Goal: Transaction & Acquisition: Purchase product/service

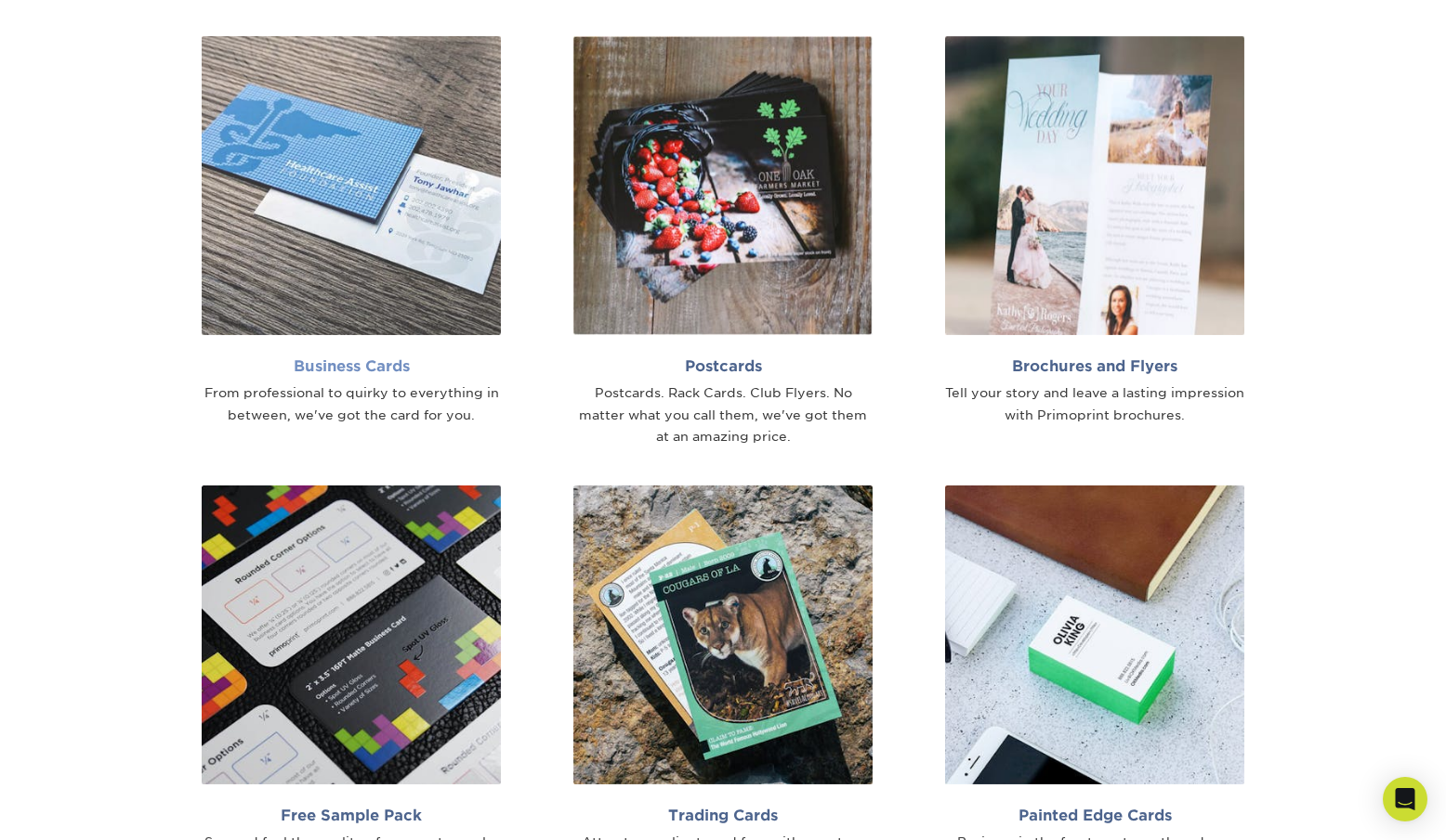
scroll to position [1300, 0]
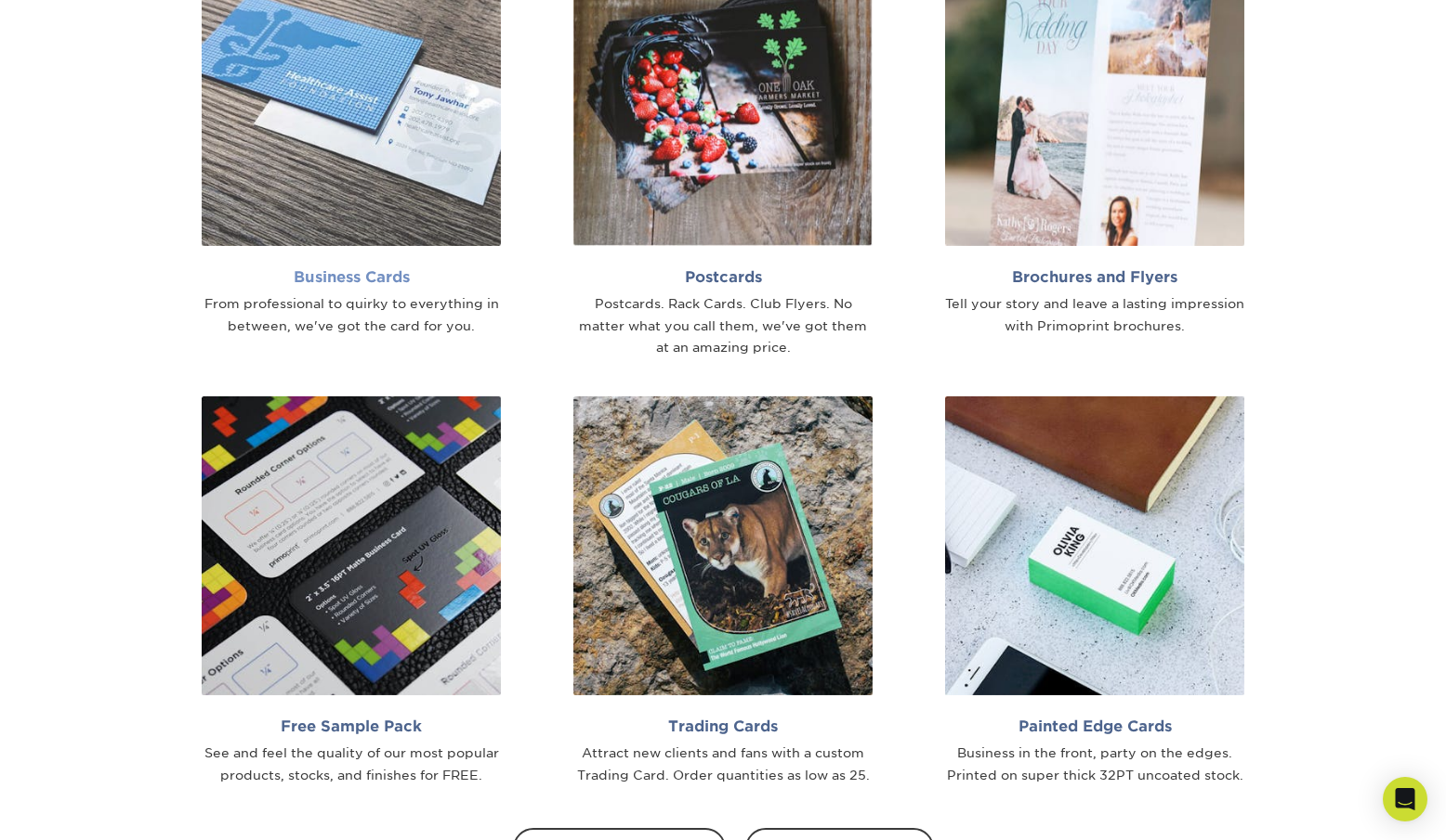
click at [346, 277] on h2 "Business Cards" at bounding box center [351, 277] width 299 height 18
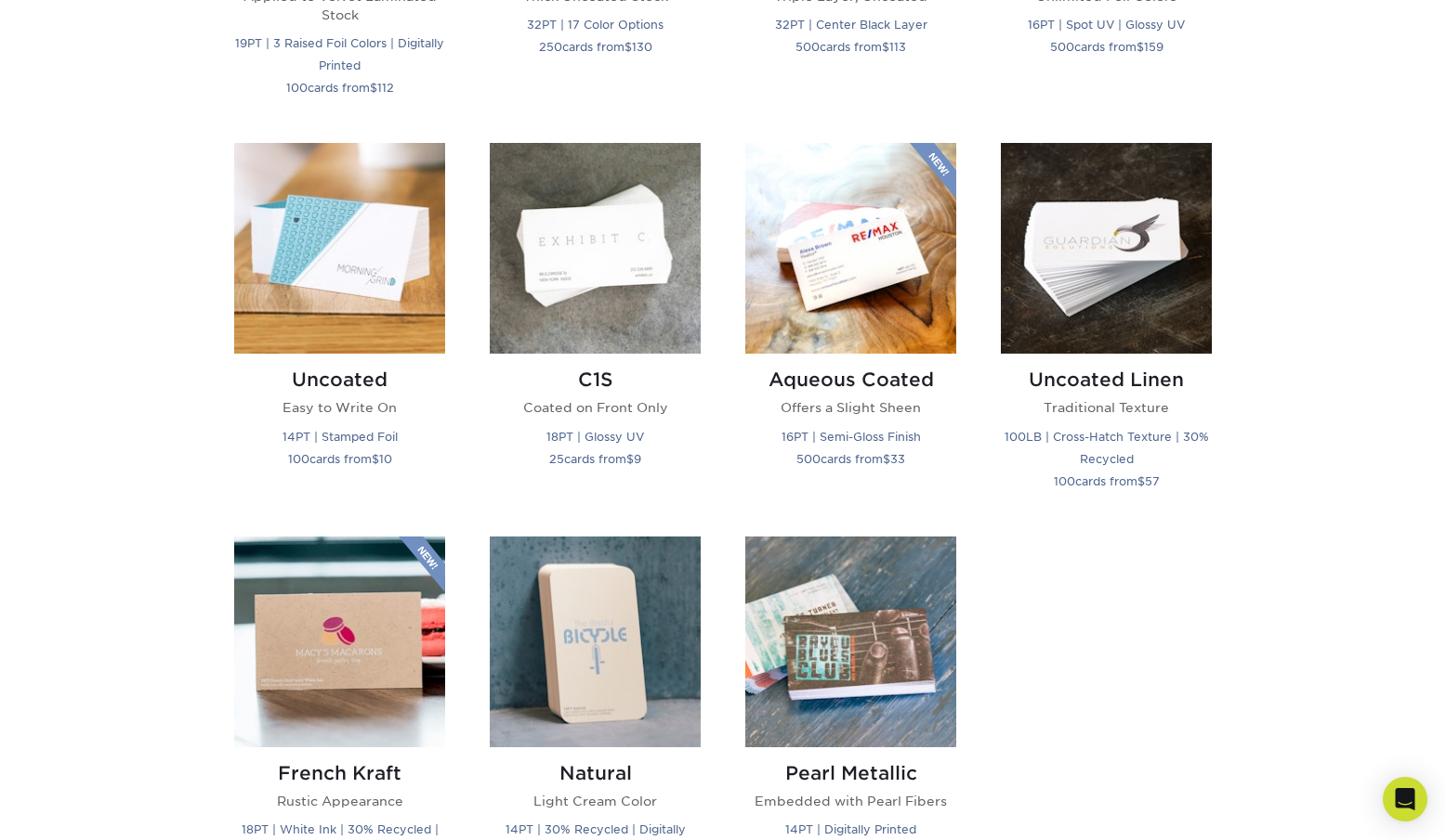
scroll to position [1671, 0]
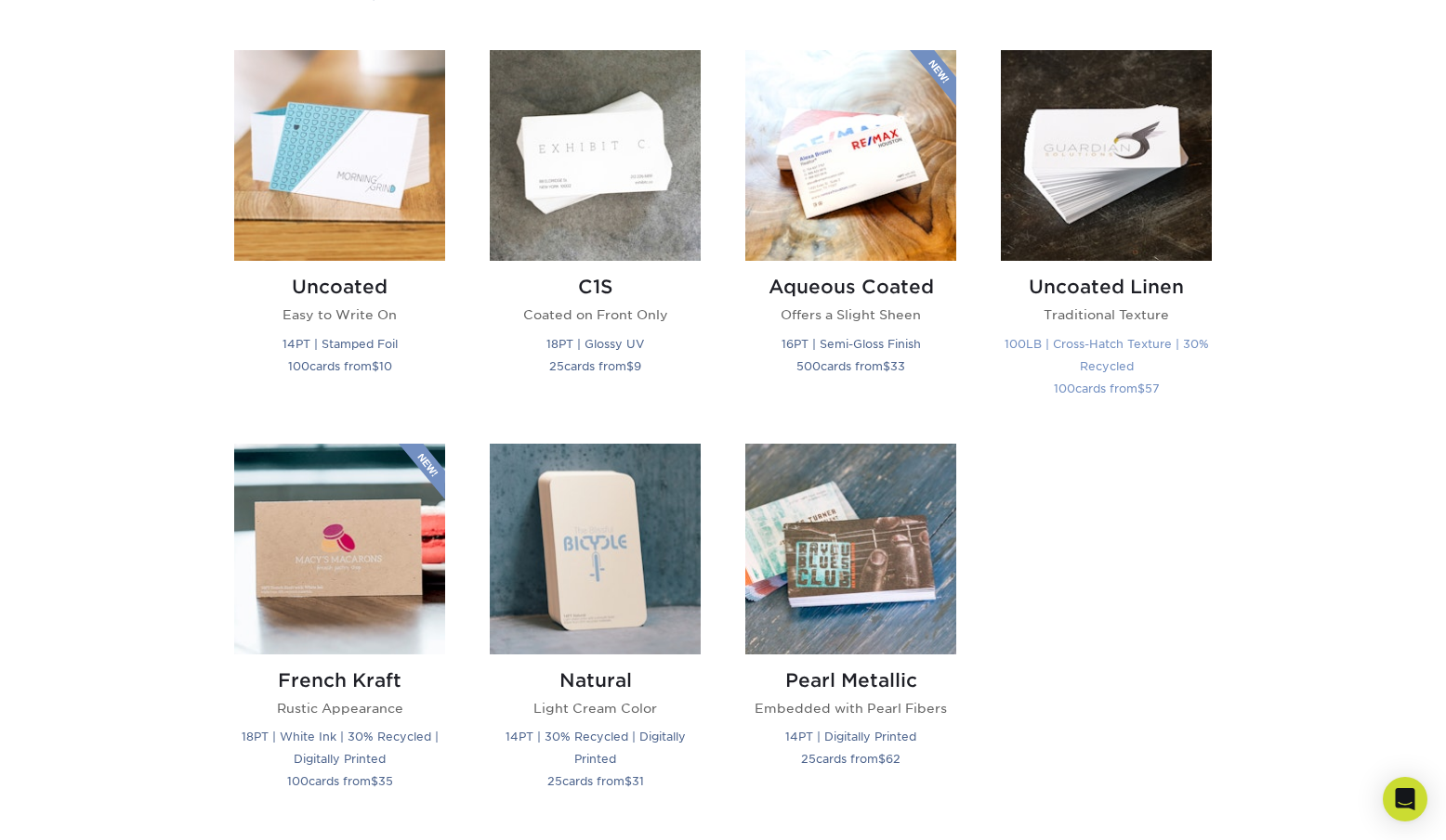
click at [1100, 283] on h2 "Uncoated Linen" at bounding box center [1107, 287] width 211 height 22
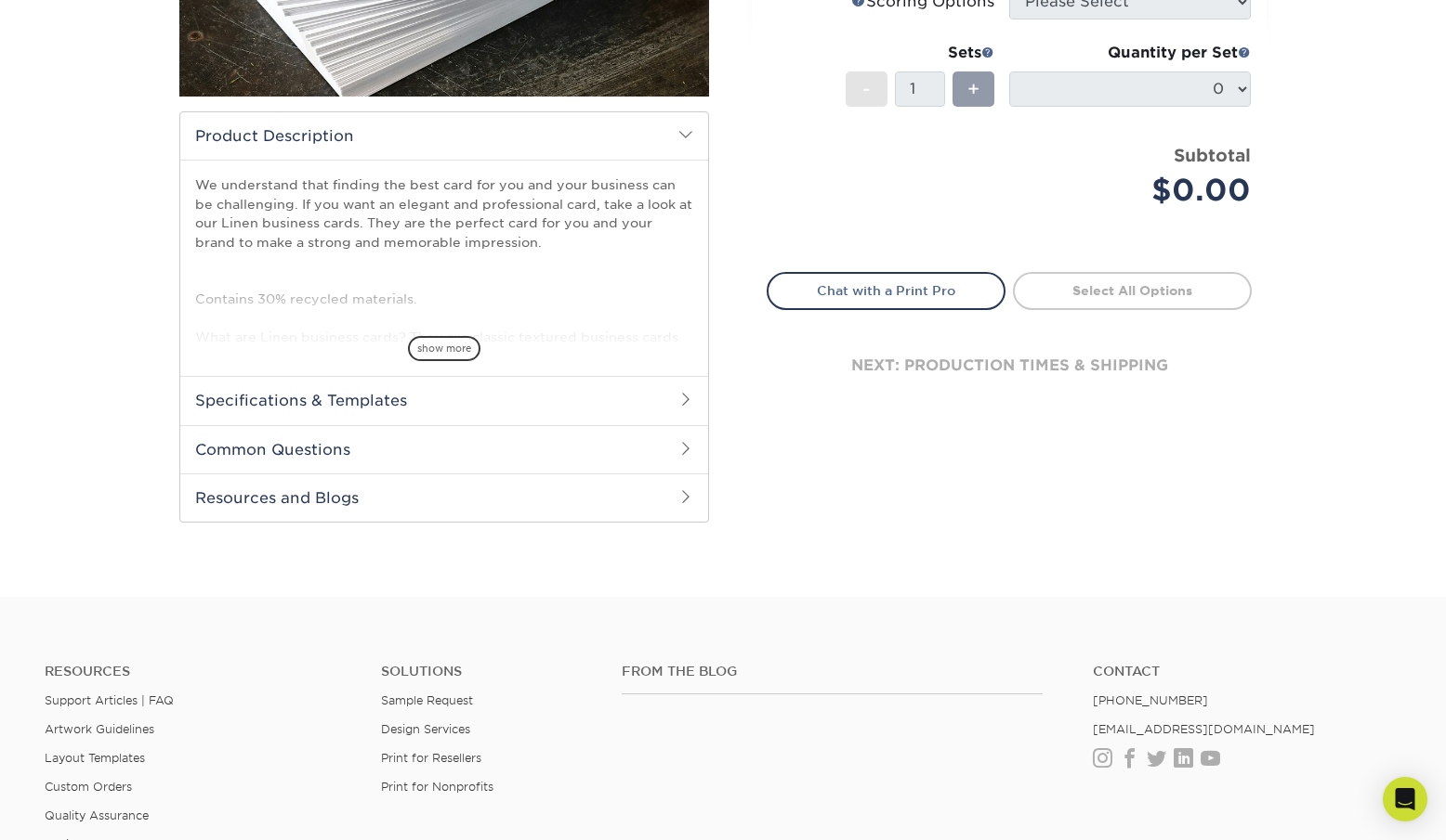
scroll to position [464, 0]
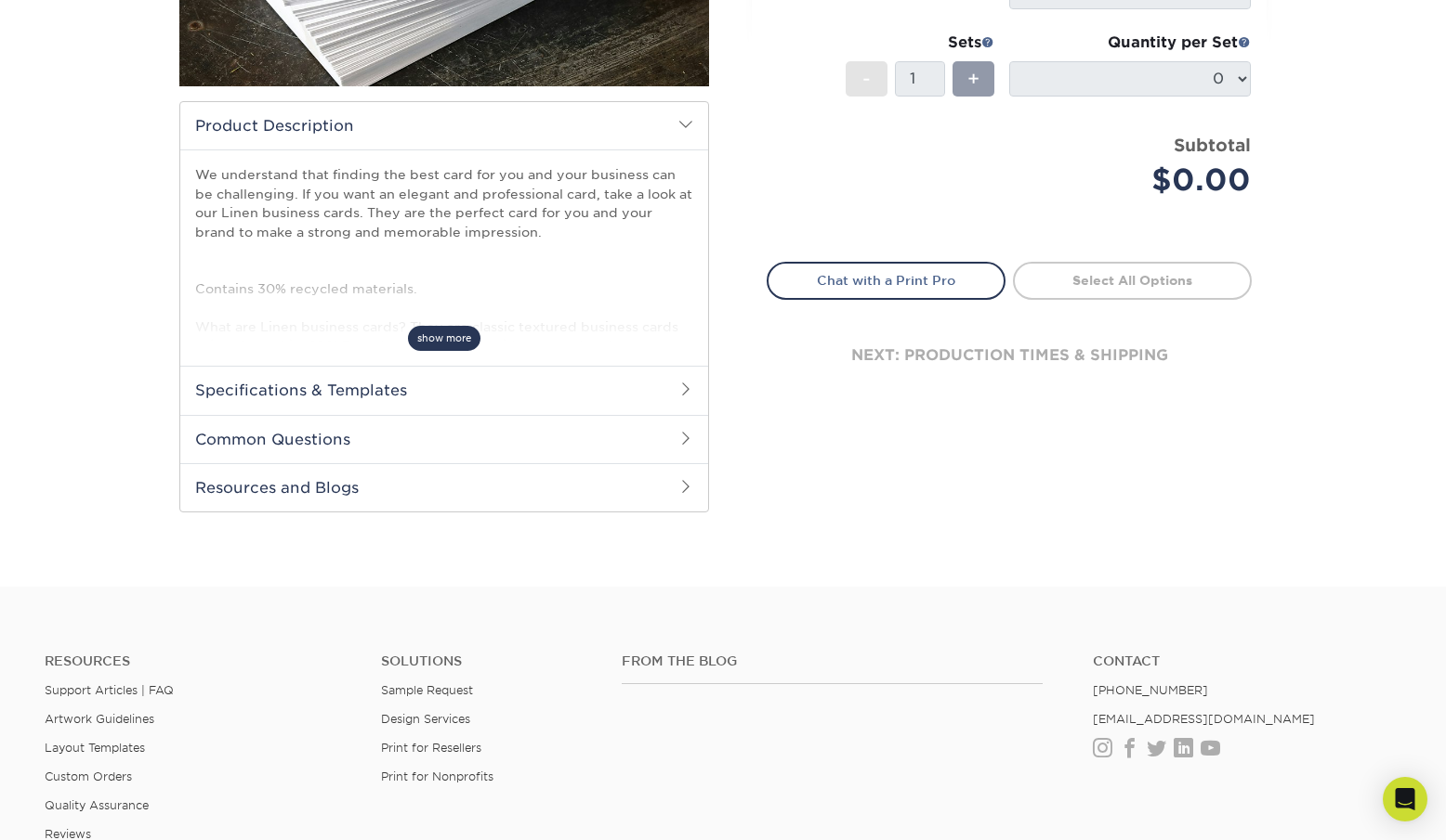
click at [447, 336] on span "show more" at bounding box center [444, 338] width 72 height 25
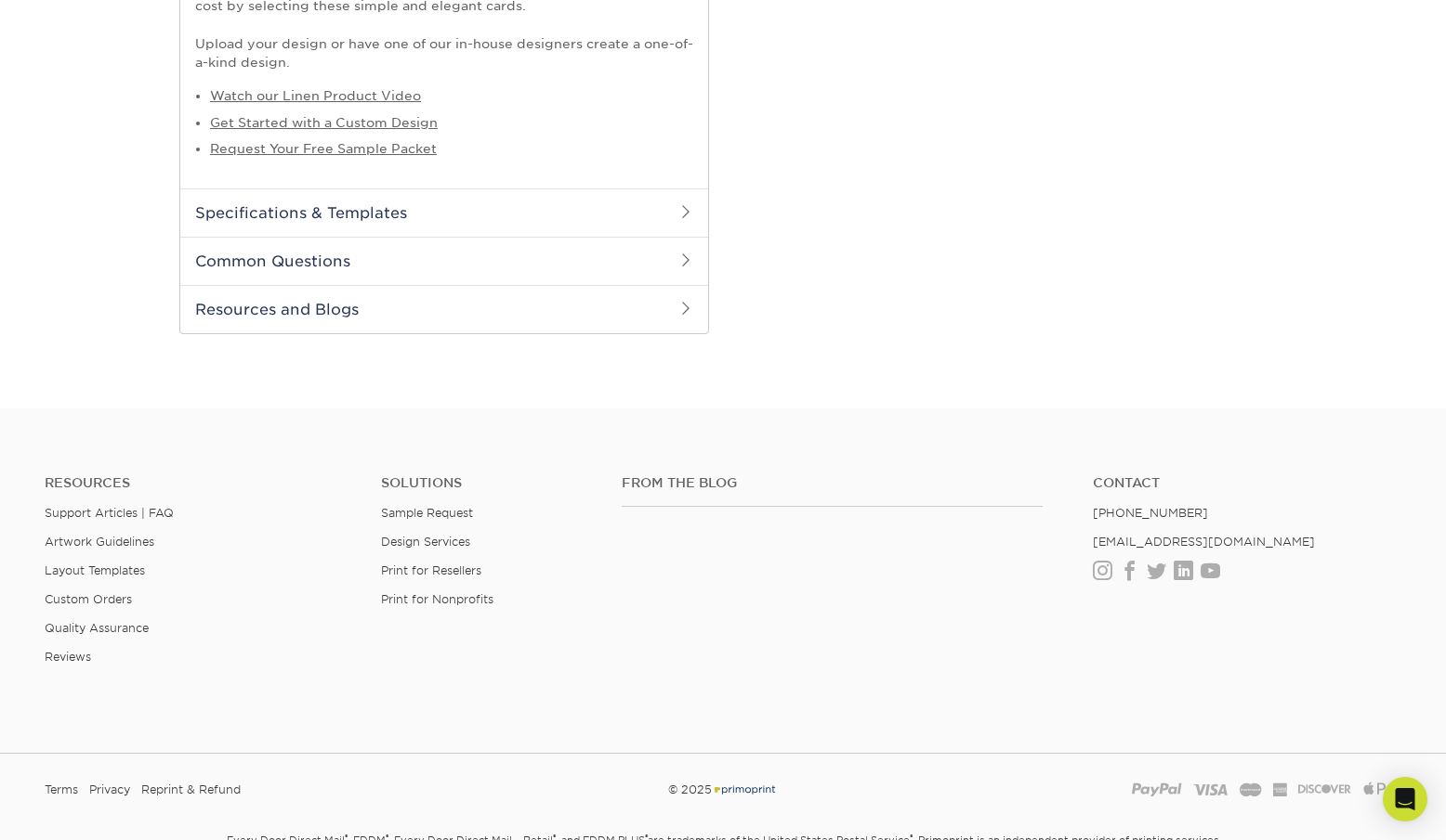
scroll to position [1022, 0]
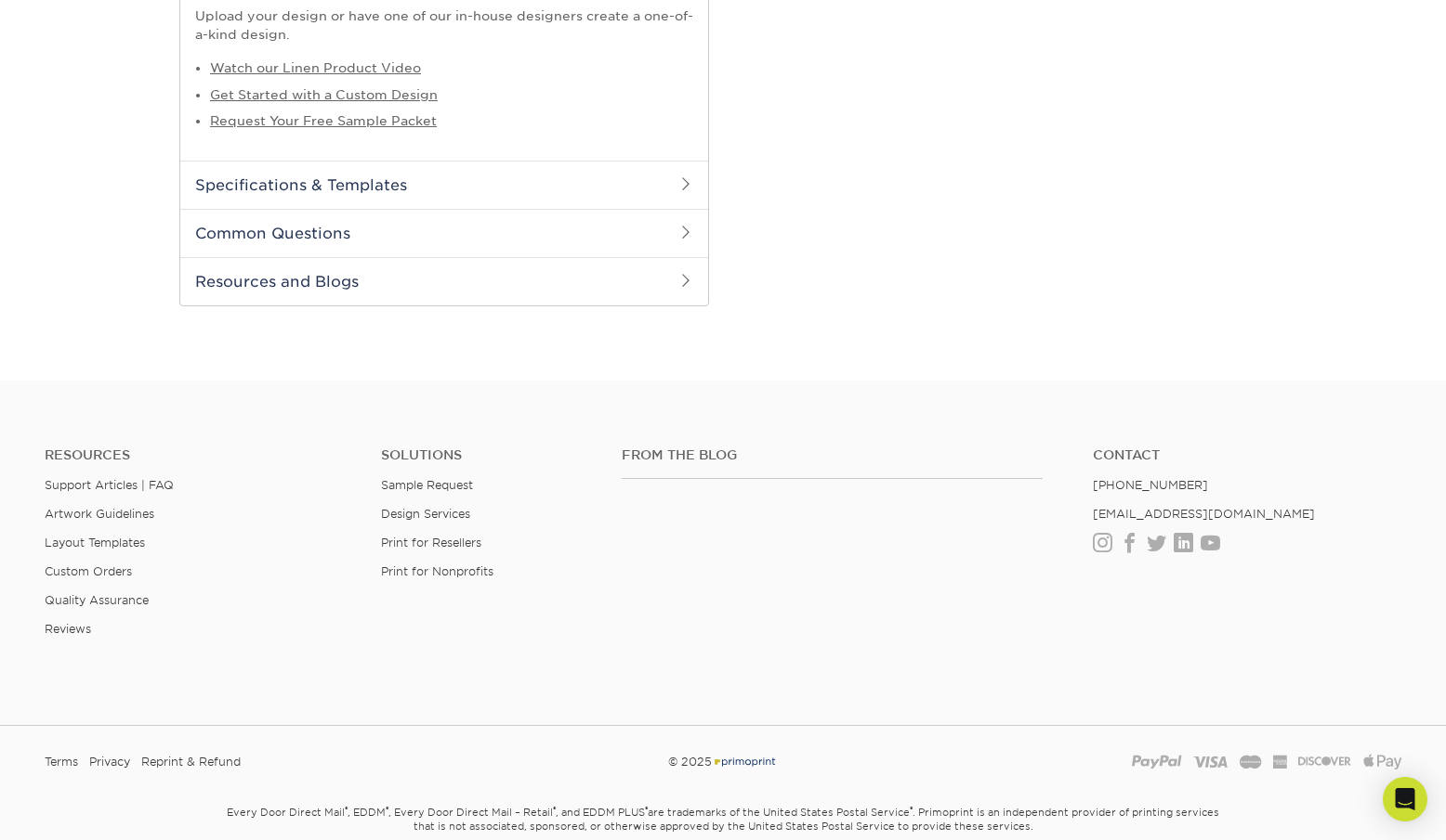
click at [680, 186] on span at bounding box center [685, 183] width 15 height 15
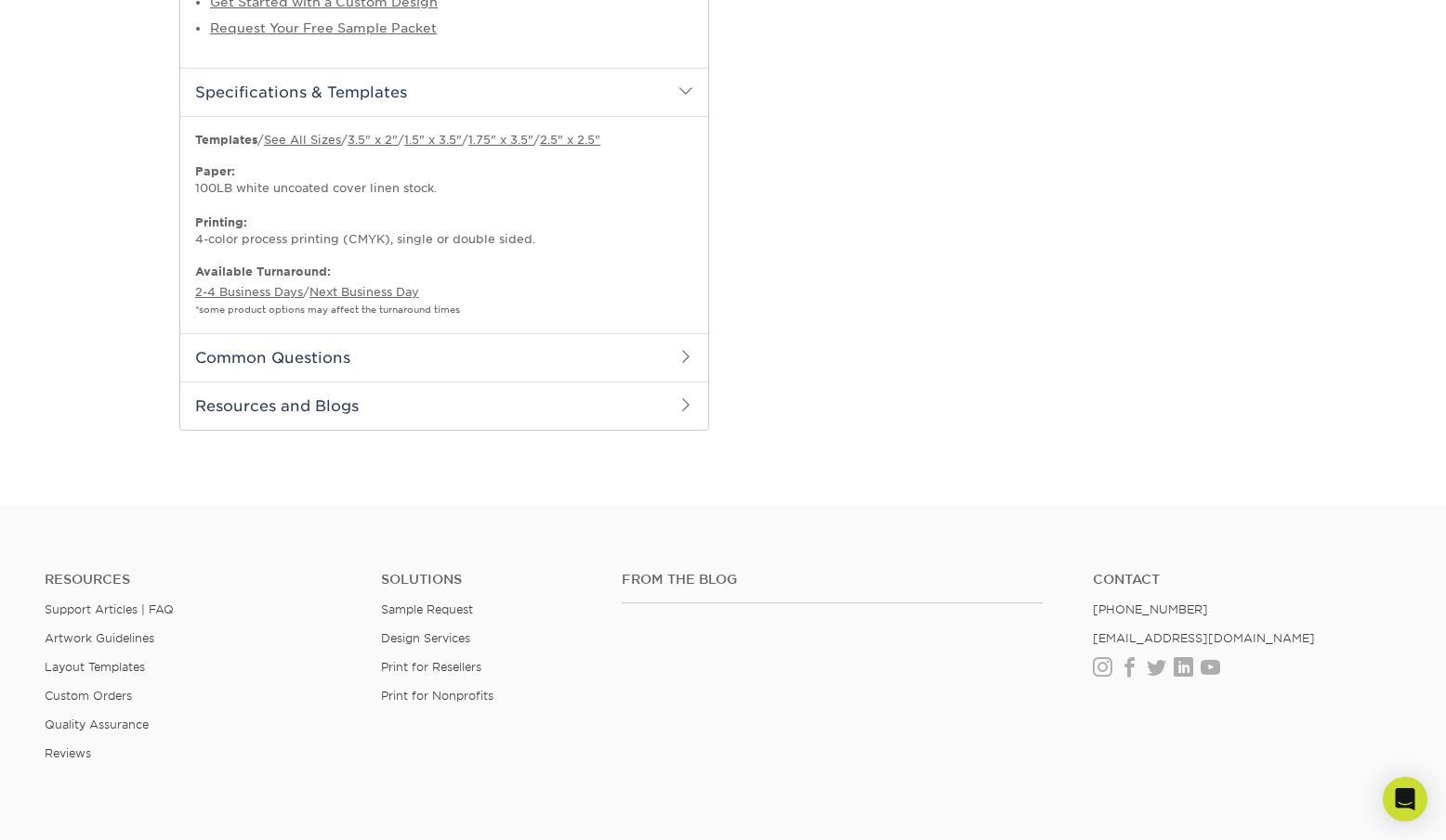
scroll to position [1208, 0]
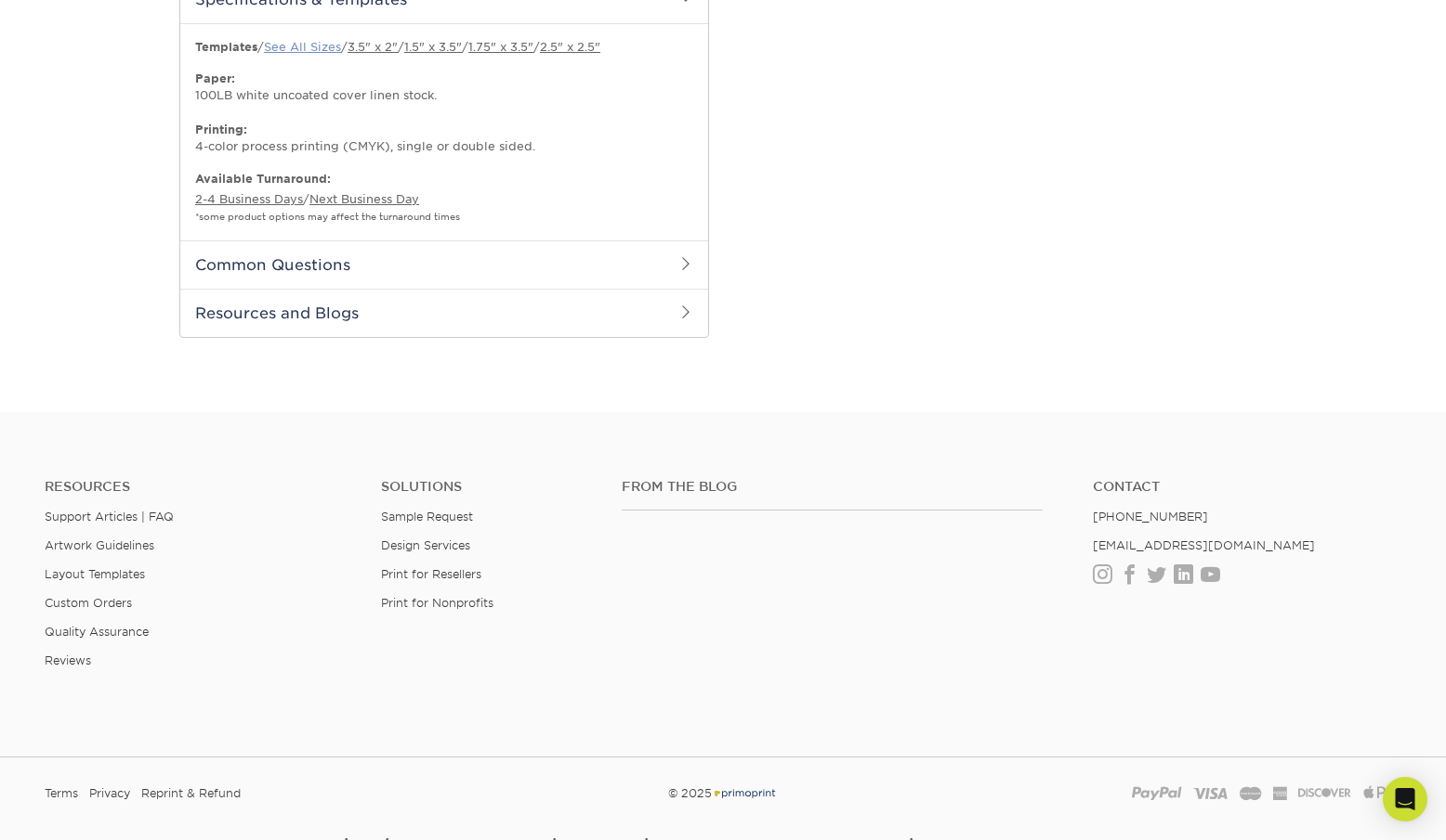
click at [318, 43] on link "See All Sizes" at bounding box center [302, 47] width 77 height 14
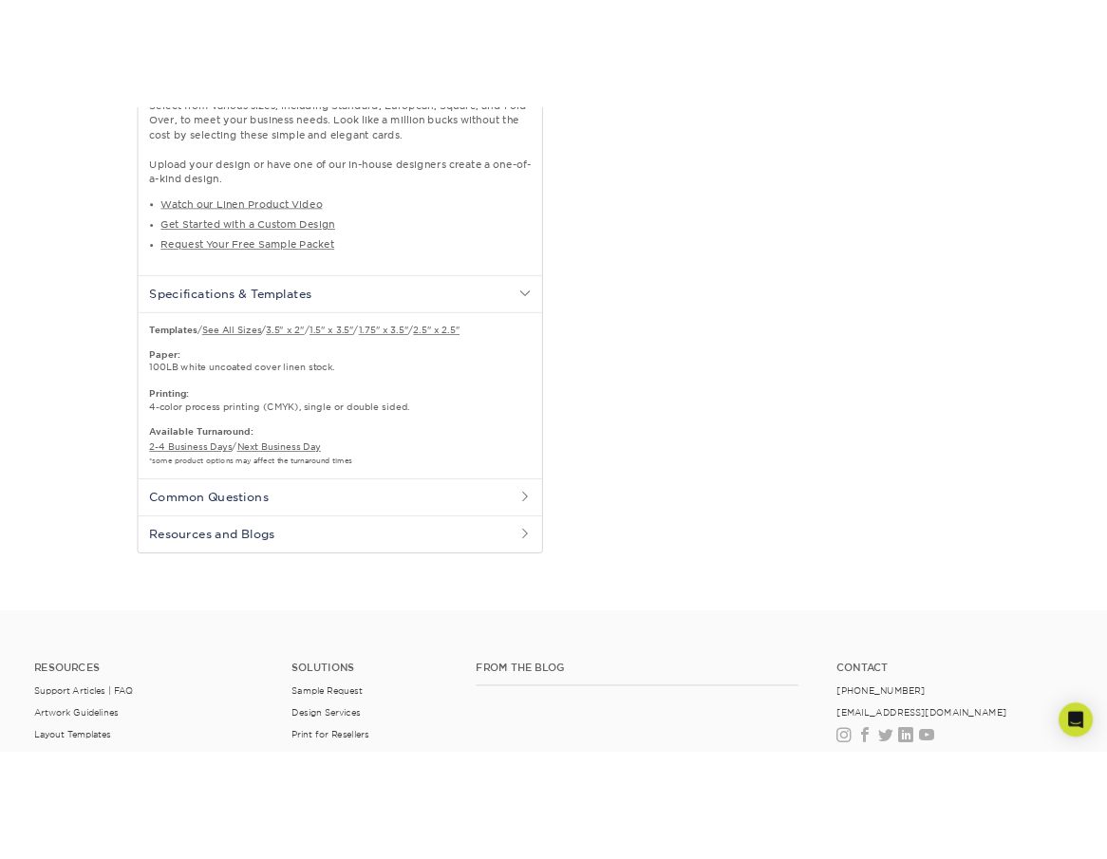
scroll to position [1045, 0]
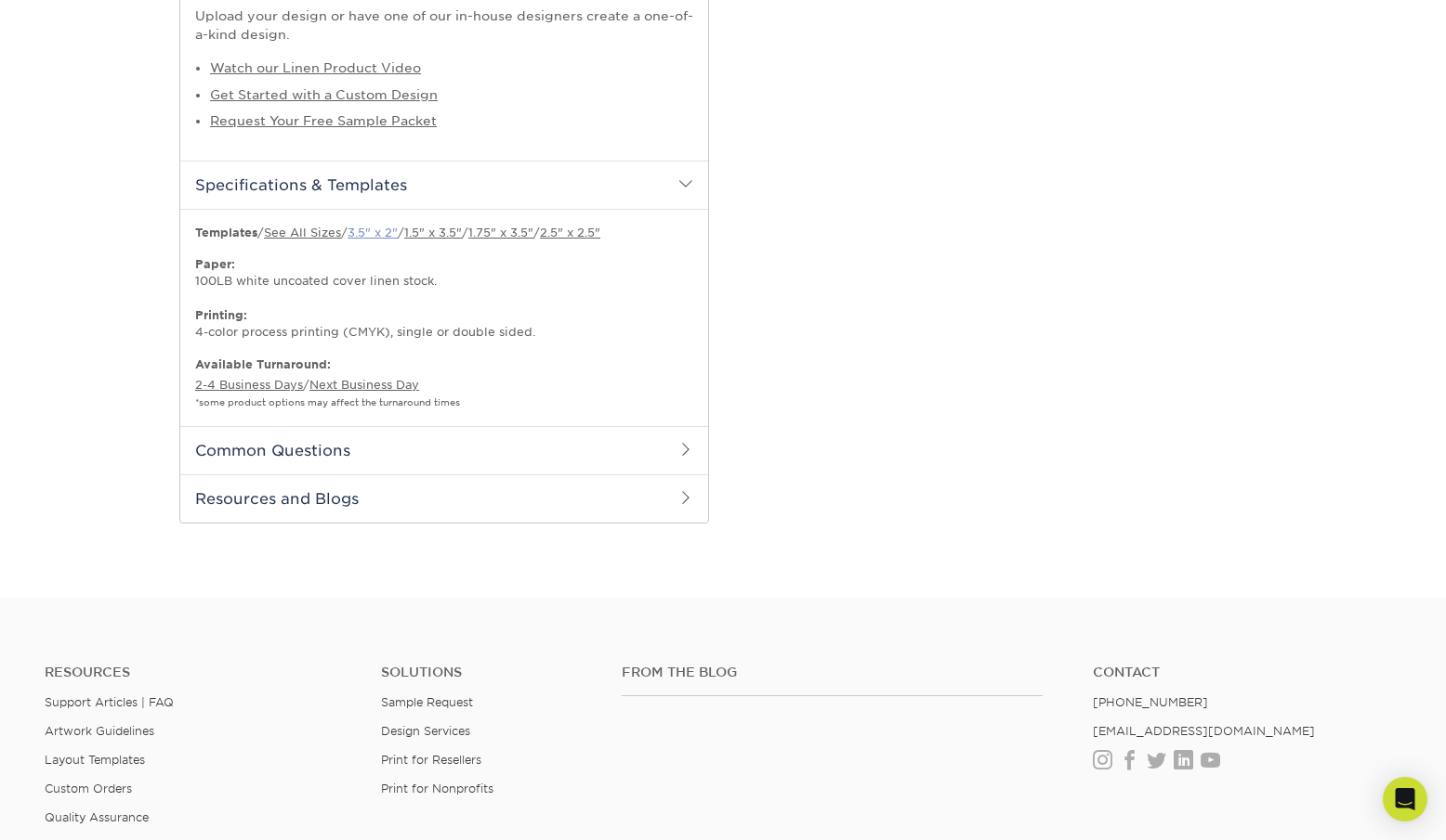
click at [392, 233] on link "3.5" x 2"" at bounding box center [372, 233] width 50 height 14
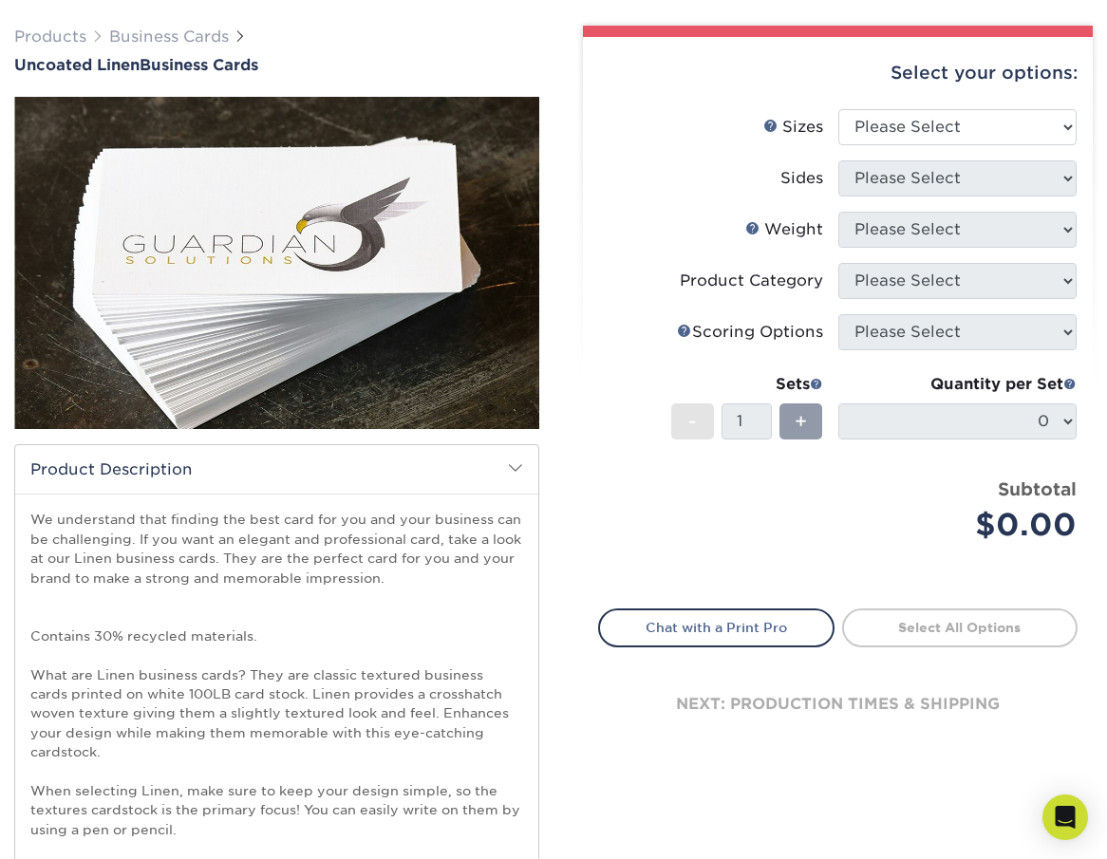
scroll to position [118, 0]
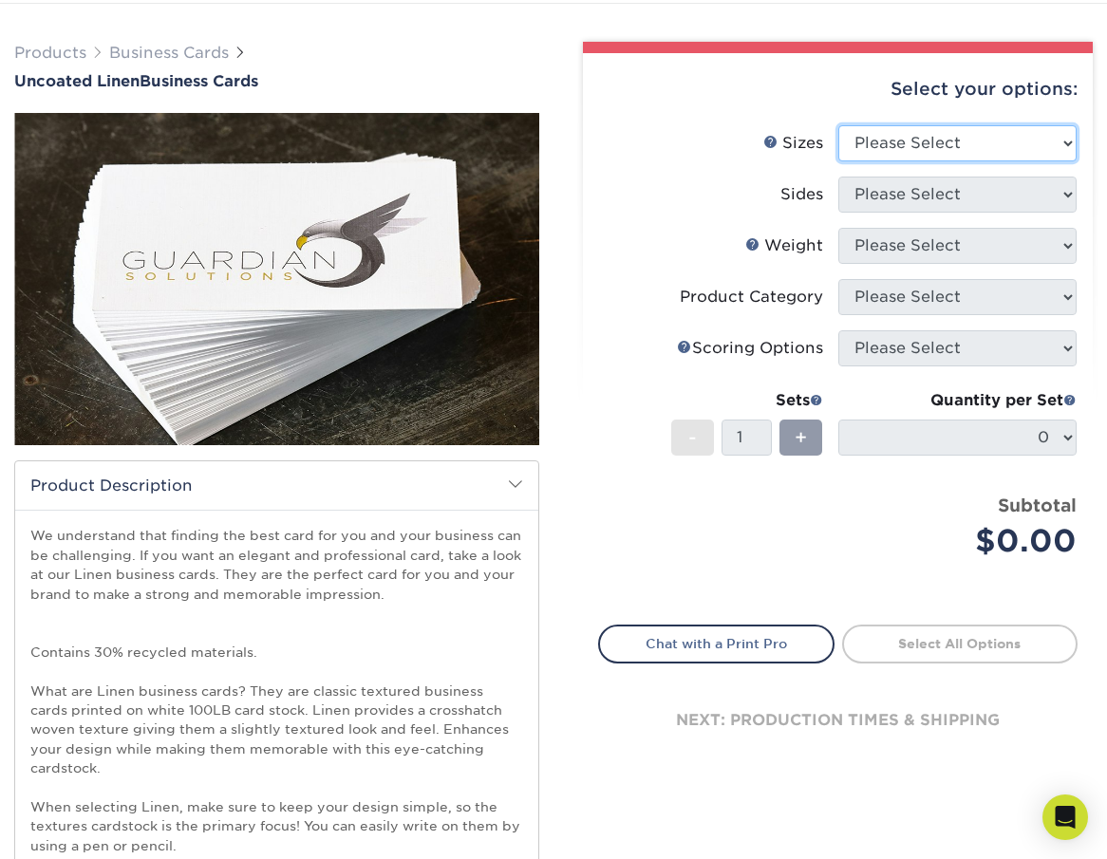
click at [1069, 141] on select "Please Select 2" x 3.5" - Standard 2" x 7" - Foldover Card 2.125" x 3.375" - Eu…" at bounding box center [958, 143] width 239 height 36
select select "2.00x3.50"
click at [839, 125] on select "Please Select 2" x 3.5" - Standard 2" x 7" - Foldover Card 2.125" x 3.375" - Eu…" at bounding box center [958, 143] width 239 height 36
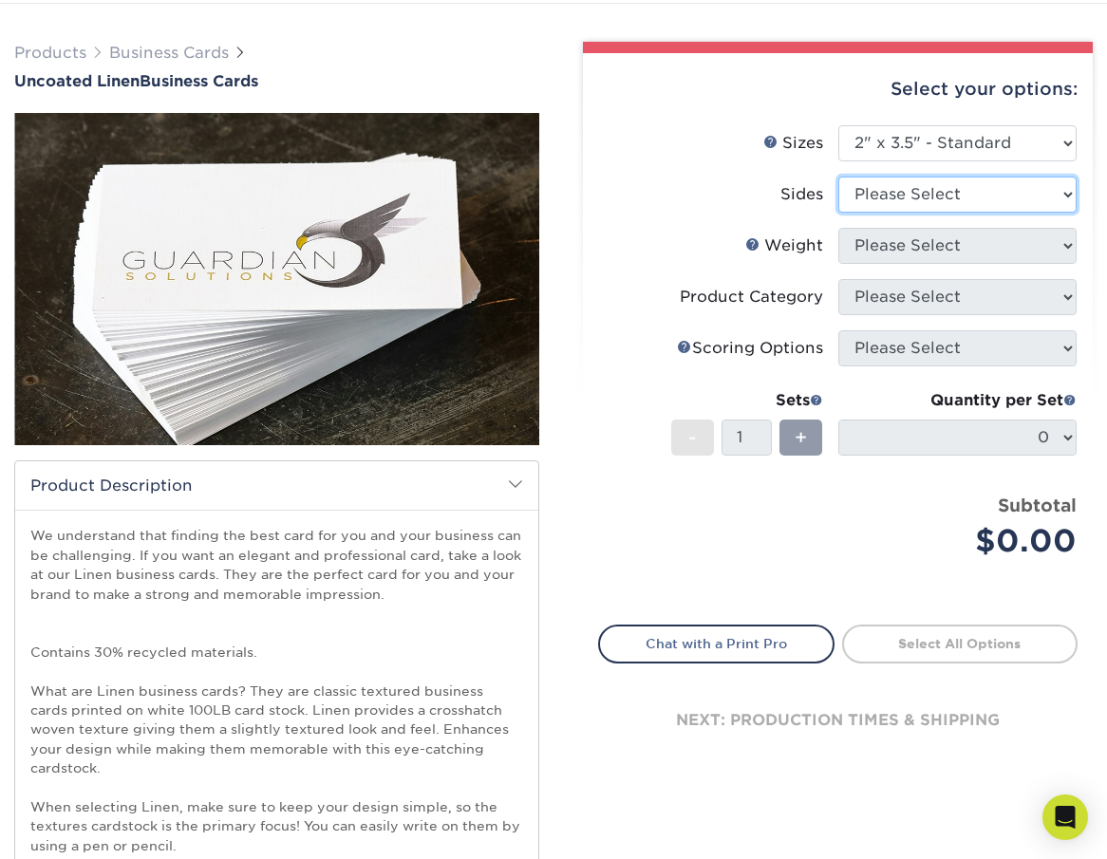
click at [1066, 194] on select "Please Select Print Both Sides Print Front Only" at bounding box center [958, 195] width 239 height 36
select select "13abbda7-1d64-4f25-8bb2-c179b224825d"
click at [839, 177] on select "Please Select Print Both Sides Print Front Only" at bounding box center [958, 195] width 239 height 36
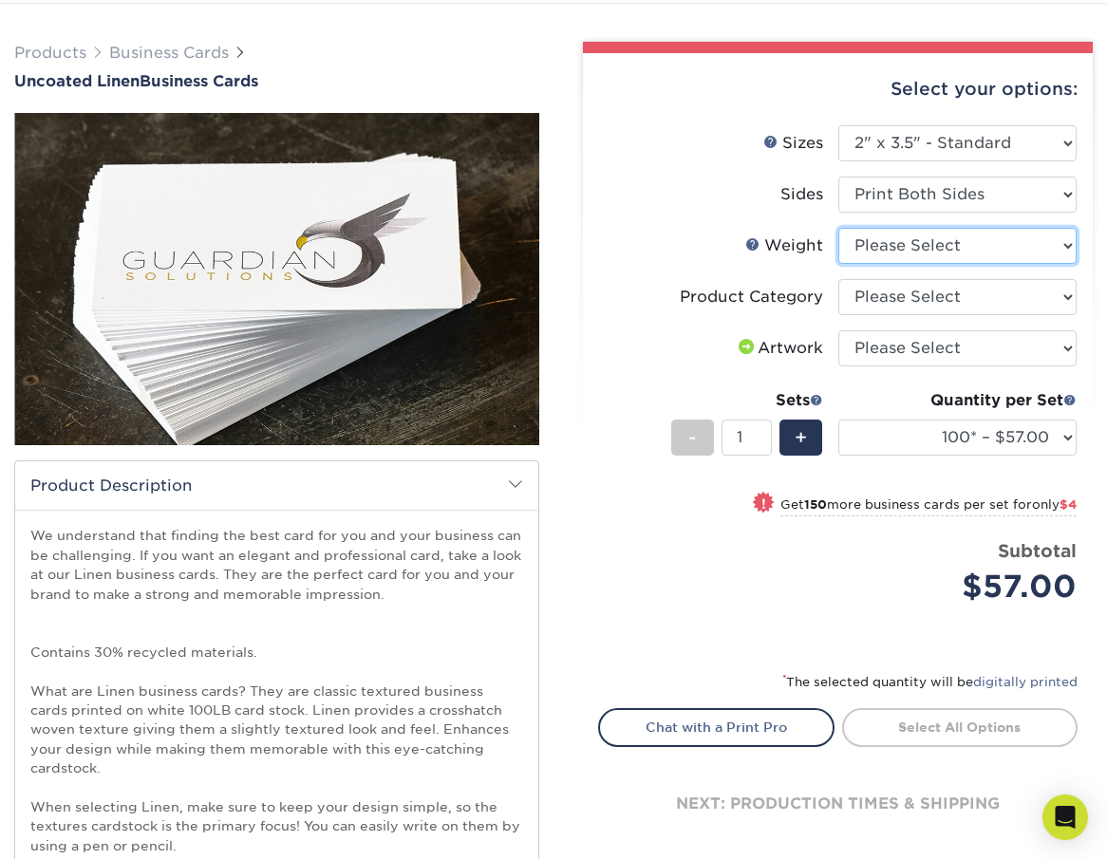
click at [1067, 248] on select "Please Select 100LB" at bounding box center [958, 246] width 239 height 36
select select "100LB"
click at [839, 228] on select "Please Select 100LB" at bounding box center [958, 246] width 239 height 36
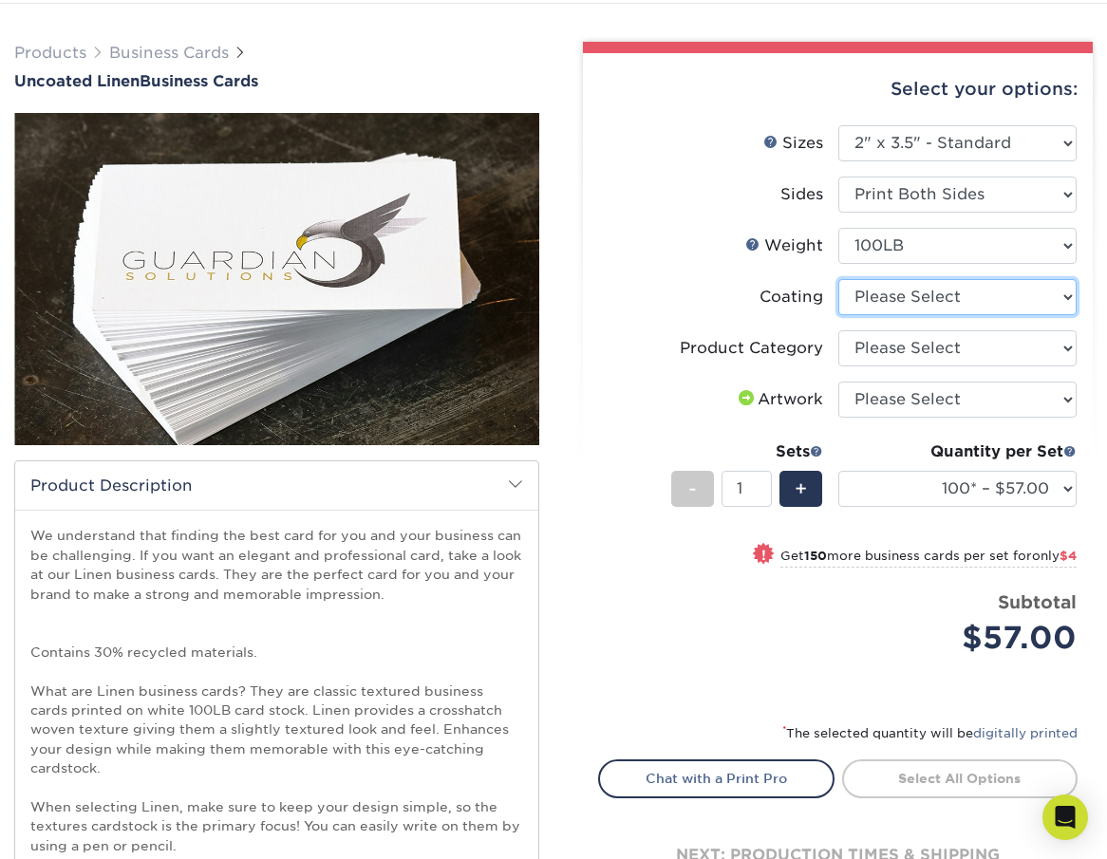
click at [1066, 301] on select at bounding box center [958, 297] width 239 height 36
select select "3e7618de-abca-4bda-9f97-8b9129e913d8"
click at [839, 279] on select at bounding box center [958, 297] width 239 height 36
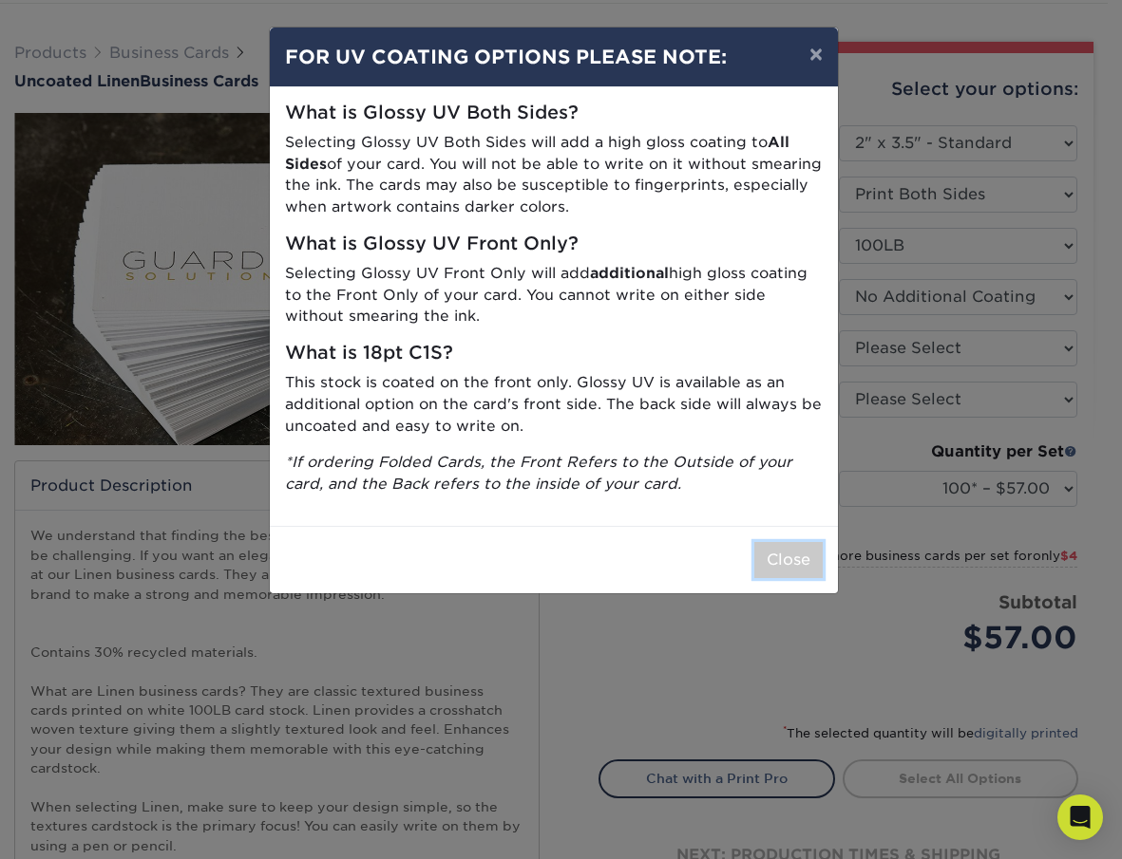
click at [799, 546] on button "Close" at bounding box center [788, 560] width 68 height 36
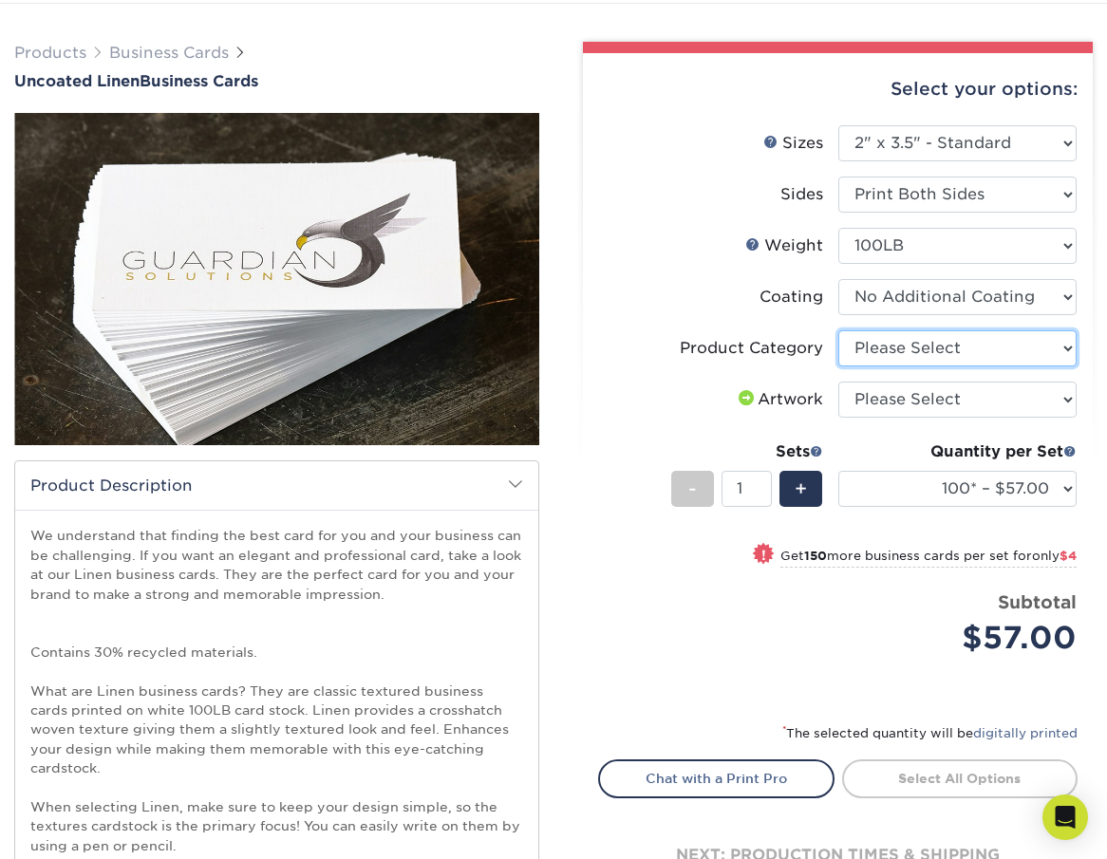
click at [1065, 345] on select "Please Select Business Cards" at bounding box center [958, 348] width 239 height 36
select select "3b5148f1-0588-4f88-a218-97bcfdce65c1"
click at [839, 330] on select "Please Select Business Cards" at bounding box center [958, 348] width 239 height 36
click at [1063, 396] on select "Please Select I will upload files I need a design - $100" at bounding box center [958, 400] width 239 height 36
select select "upload"
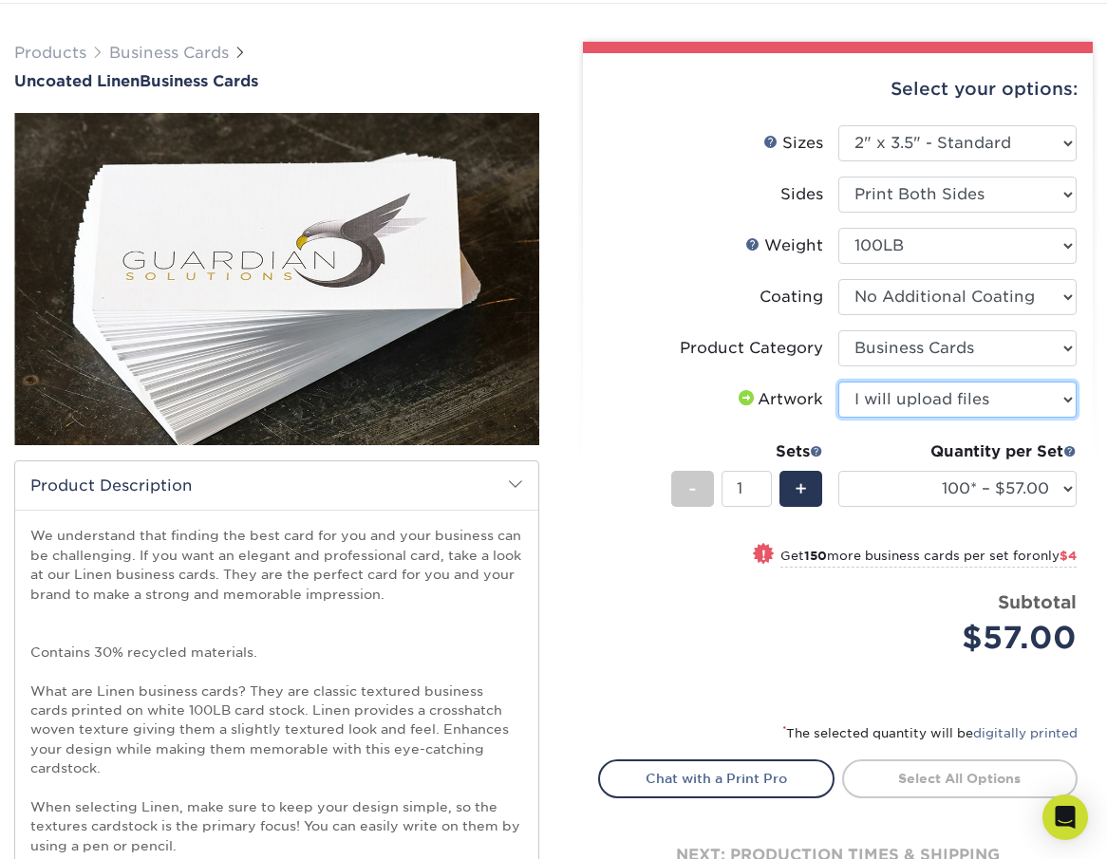
click at [839, 382] on select "Please Select I will upload files I need a design - $100" at bounding box center [958, 400] width 239 height 36
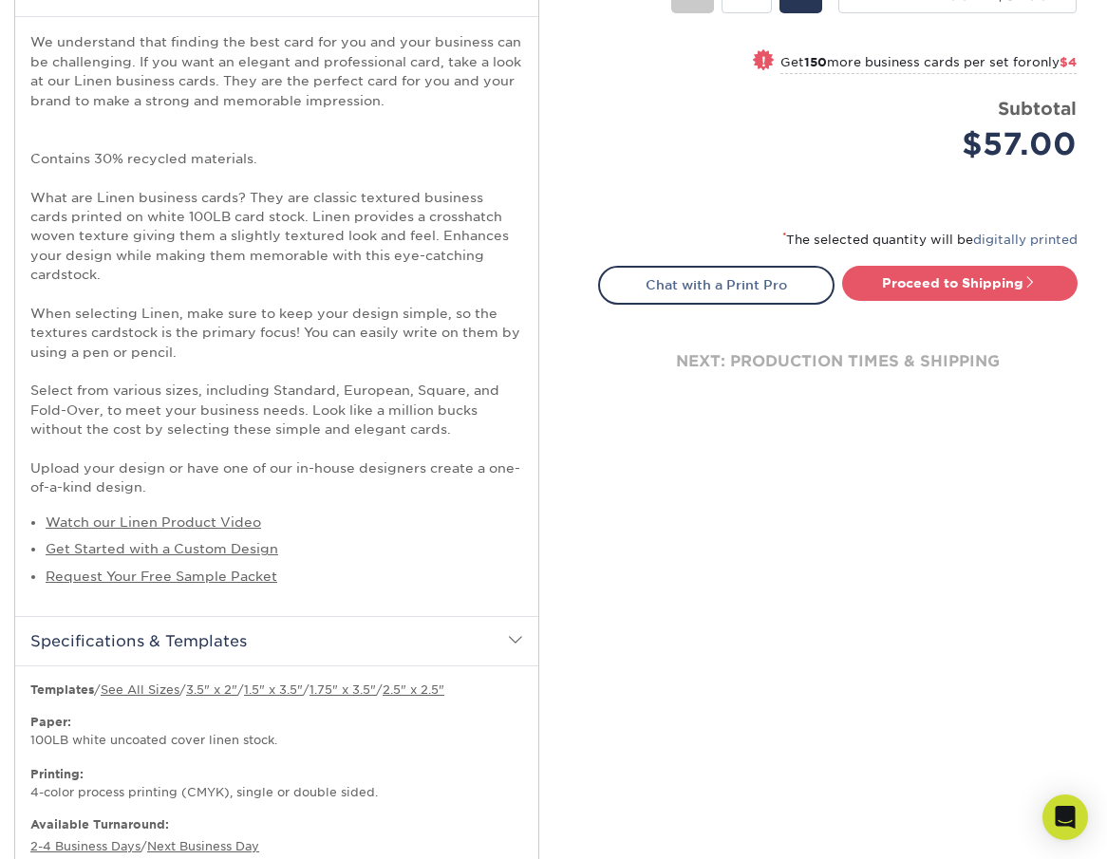
scroll to position [665, 0]
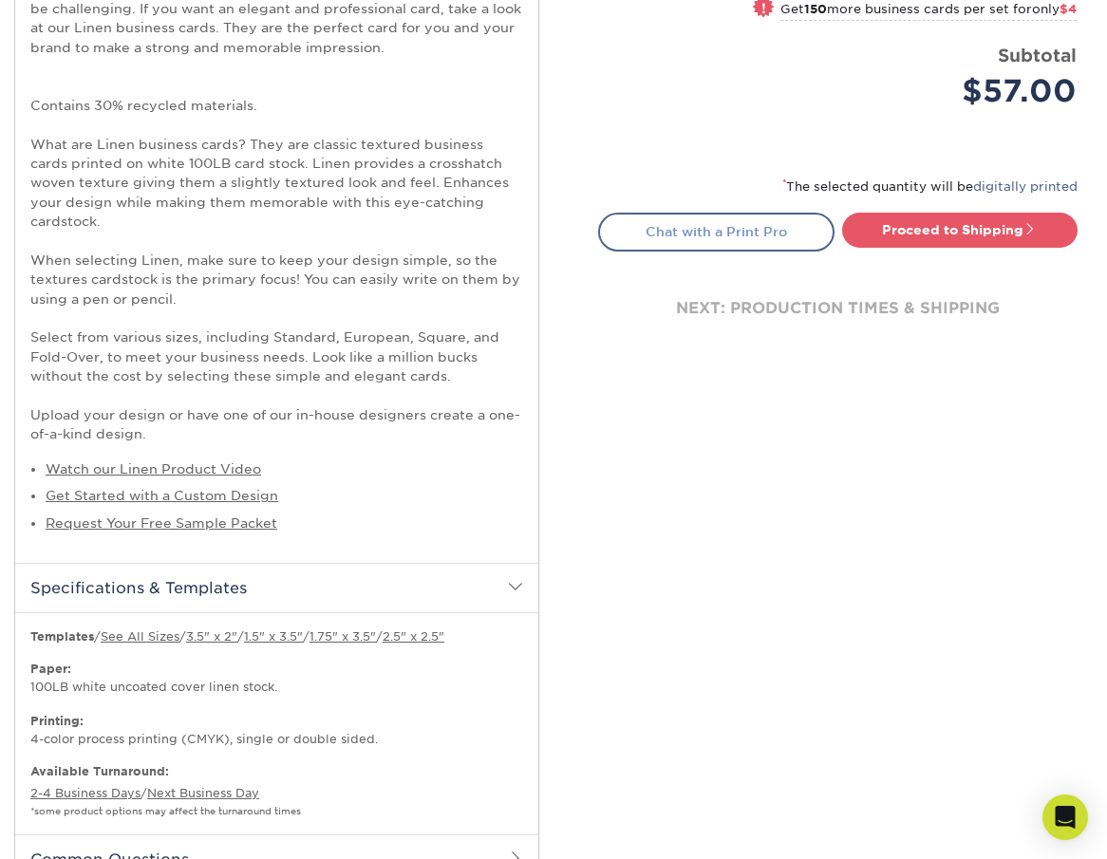
click at [726, 229] on link "Chat with a Print Pro" at bounding box center [716, 232] width 236 height 38
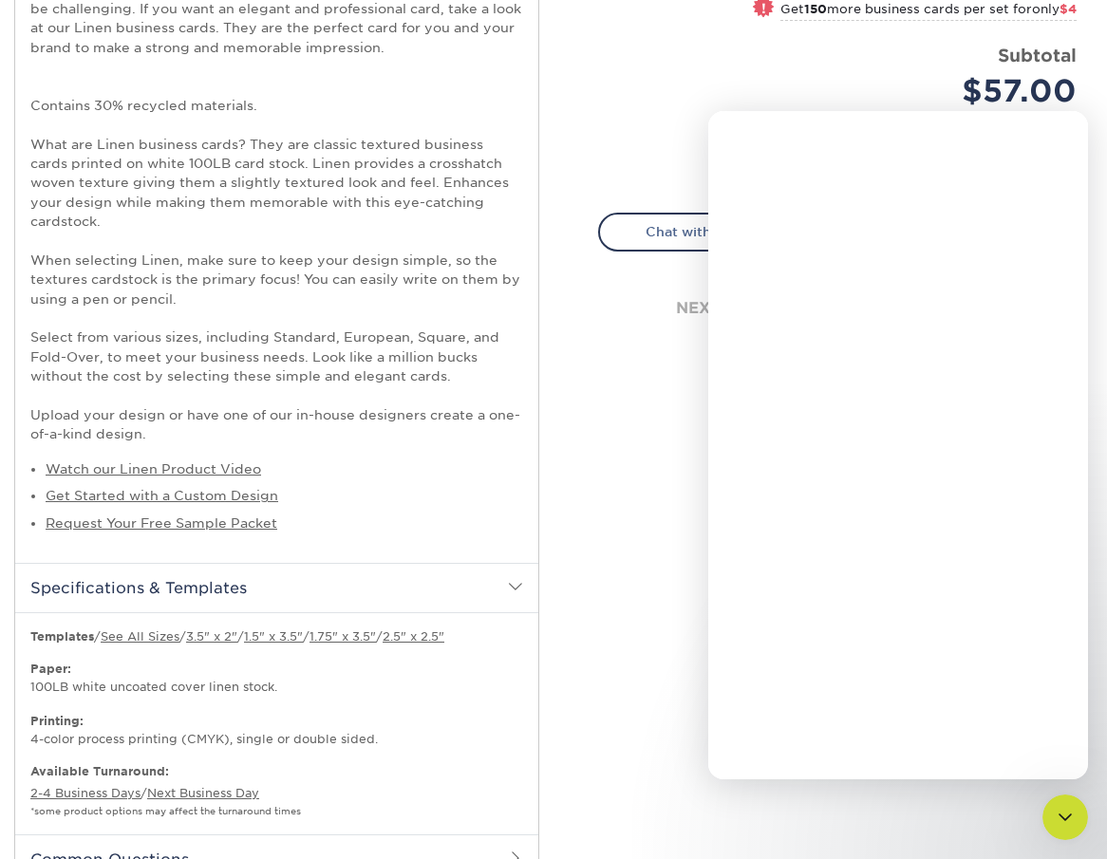
scroll to position [0, 0]
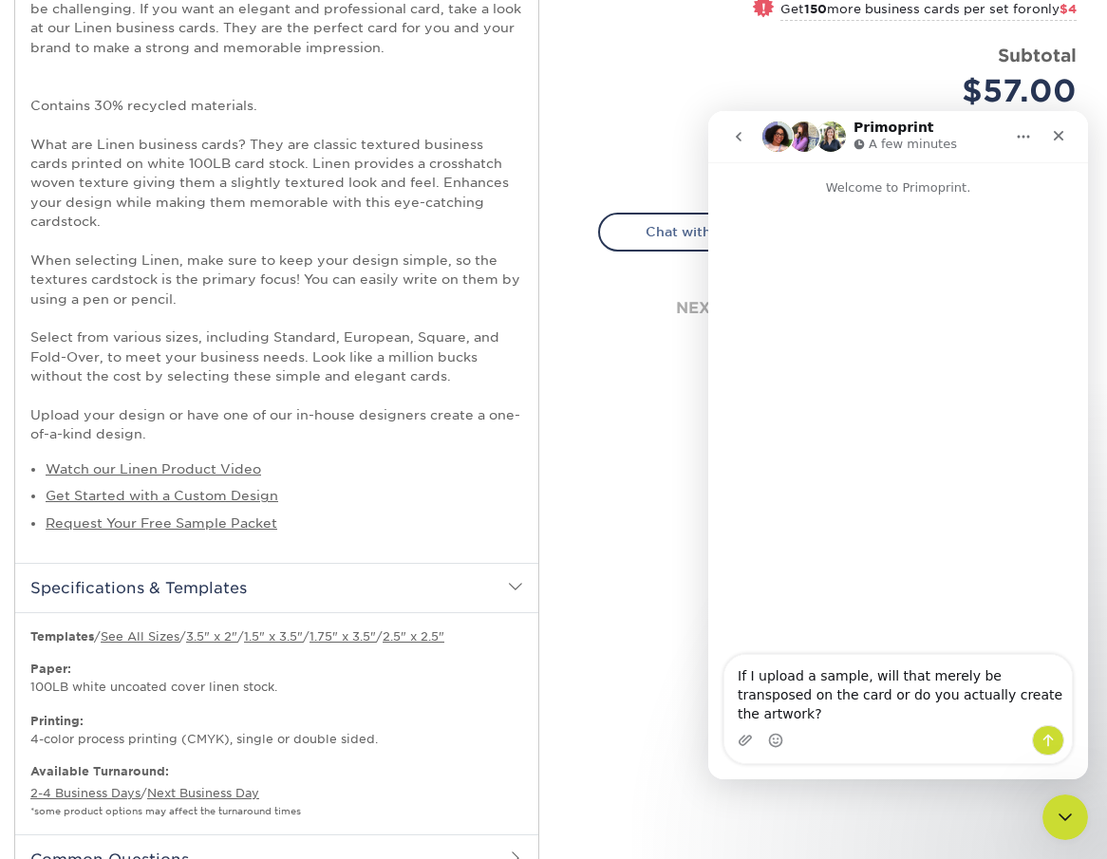
type textarea "If I upload a sample, will that merely be transposed on the card or do you actu…"
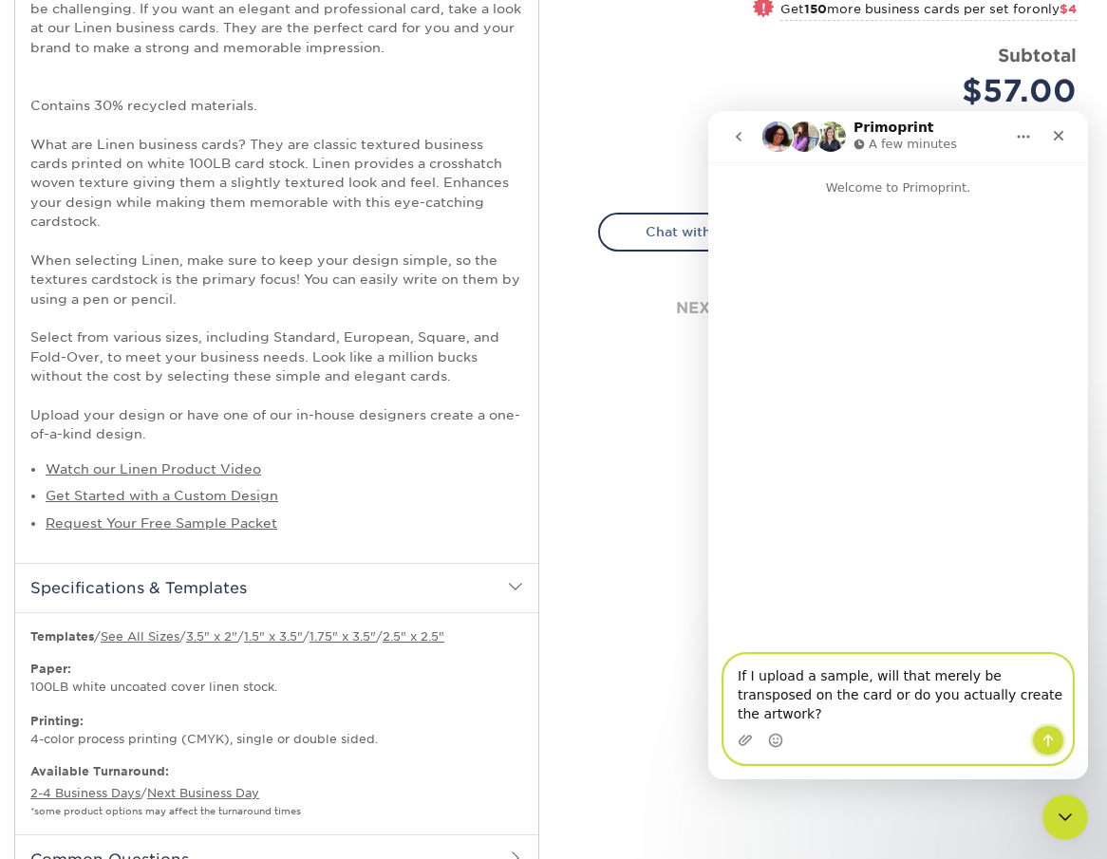
click at [1049, 740] on icon "Send a message…" at bounding box center [1048, 740] width 15 height 15
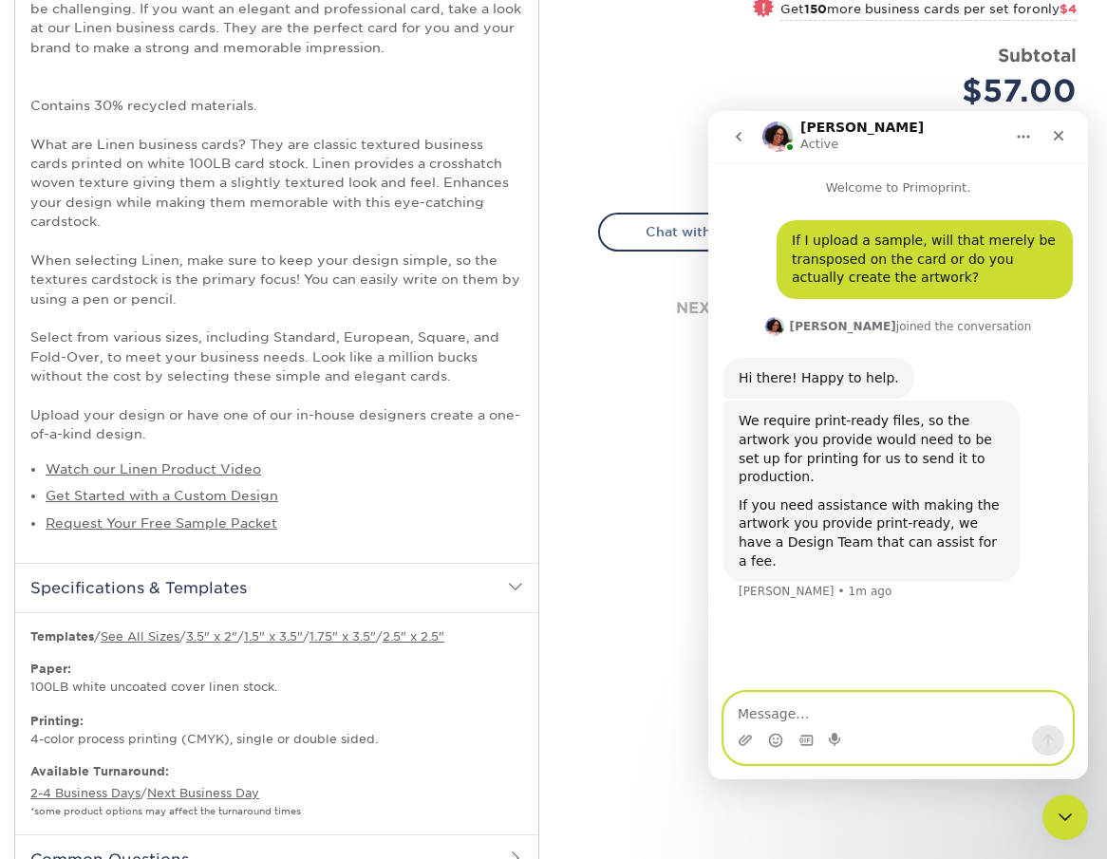
click at [771, 709] on textarea "Message…" at bounding box center [899, 709] width 348 height 32
type textarea "thank you"
click at [1044, 742] on icon "Send a message…" at bounding box center [1048, 740] width 15 height 15
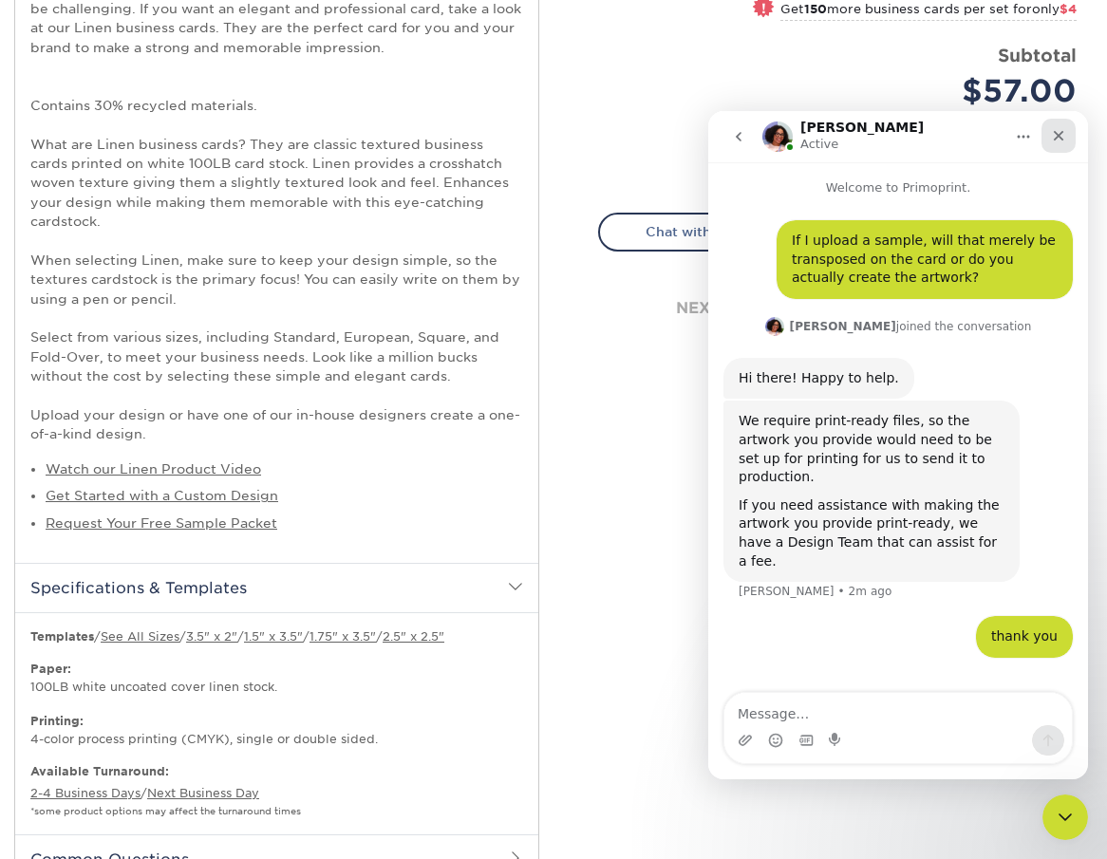
click at [1057, 131] on icon "Close" at bounding box center [1058, 135] width 15 height 15
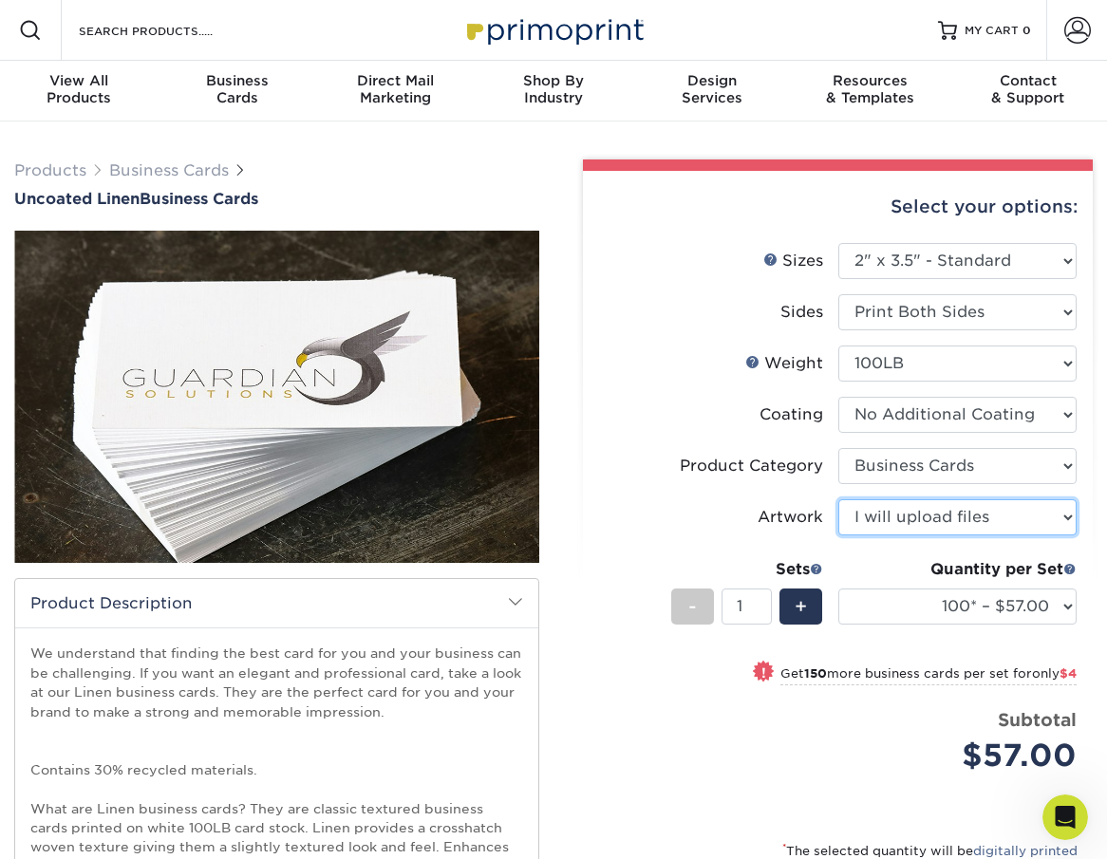
click at [1067, 516] on select "Please Select I will upload files I need a design - $100" at bounding box center [958, 518] width 239 height 36
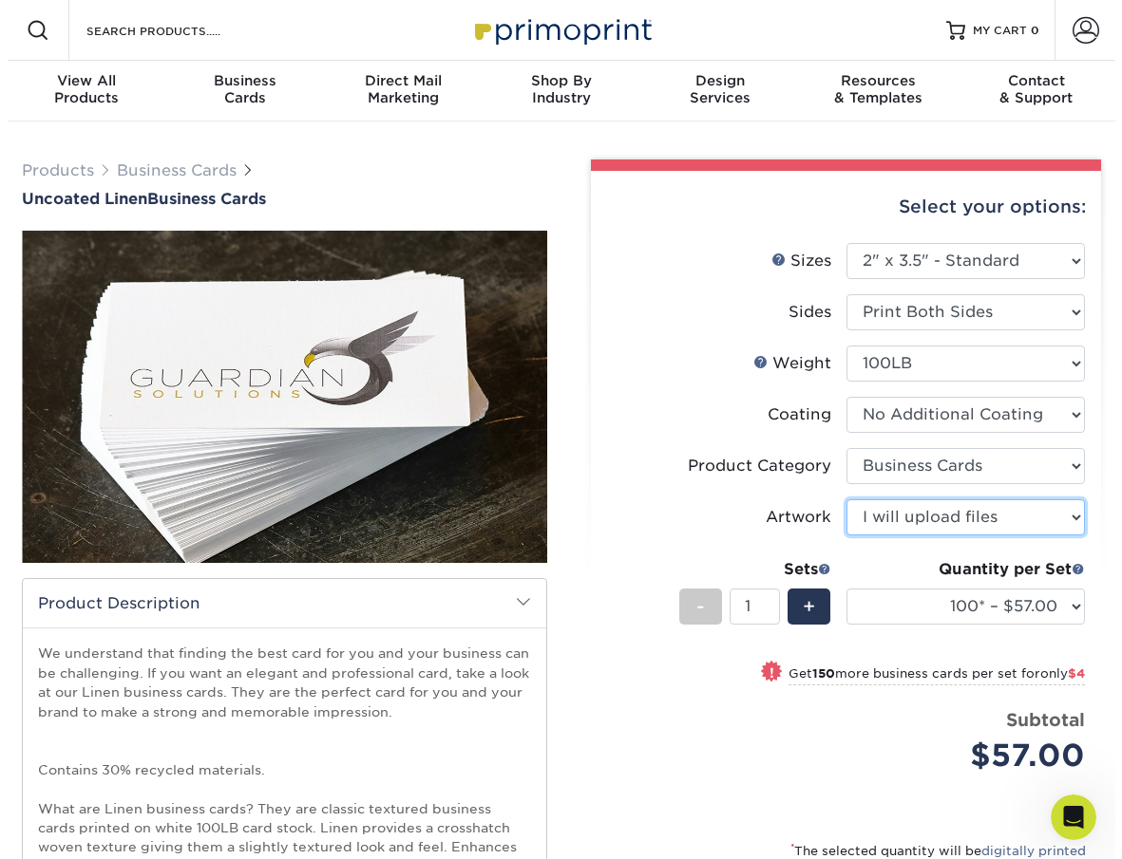
scroll to position [22, 0]
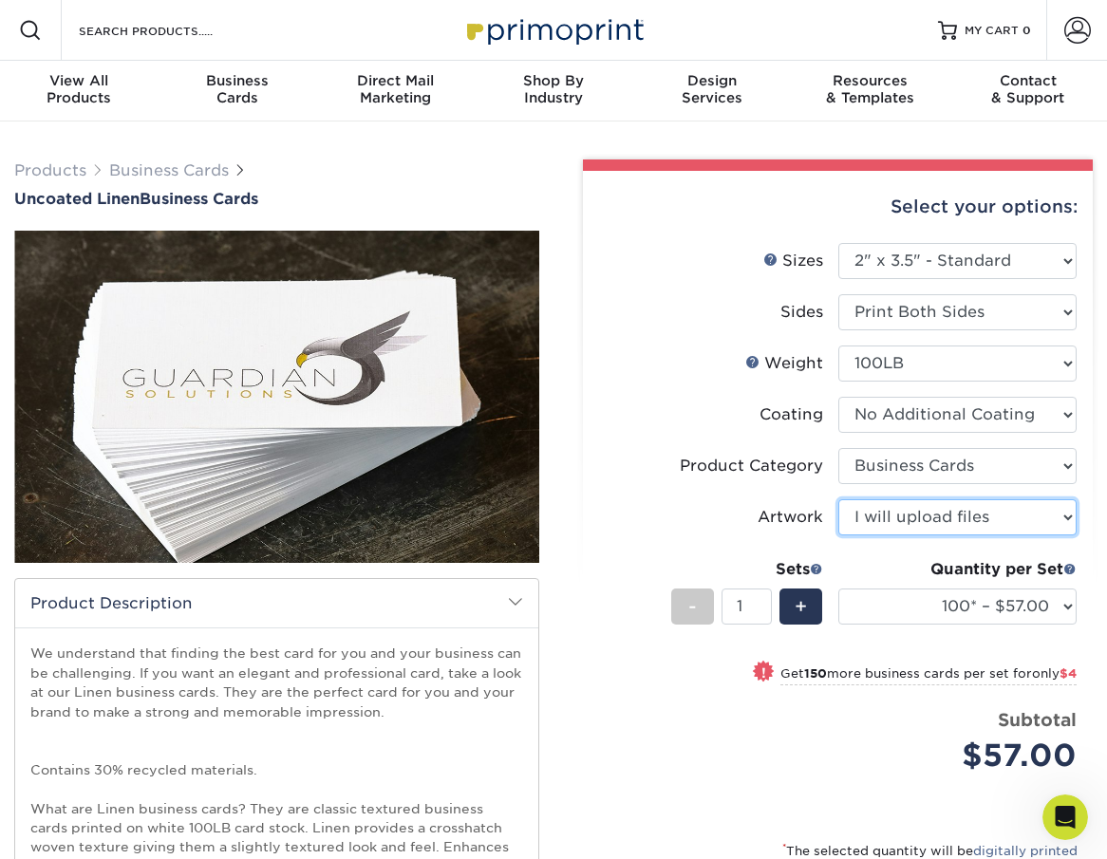
select select "design"
click at [839, 500] on select "Please Select I will upload files I need a design - $100" at bounding box center [958, 518] width 239 height 36
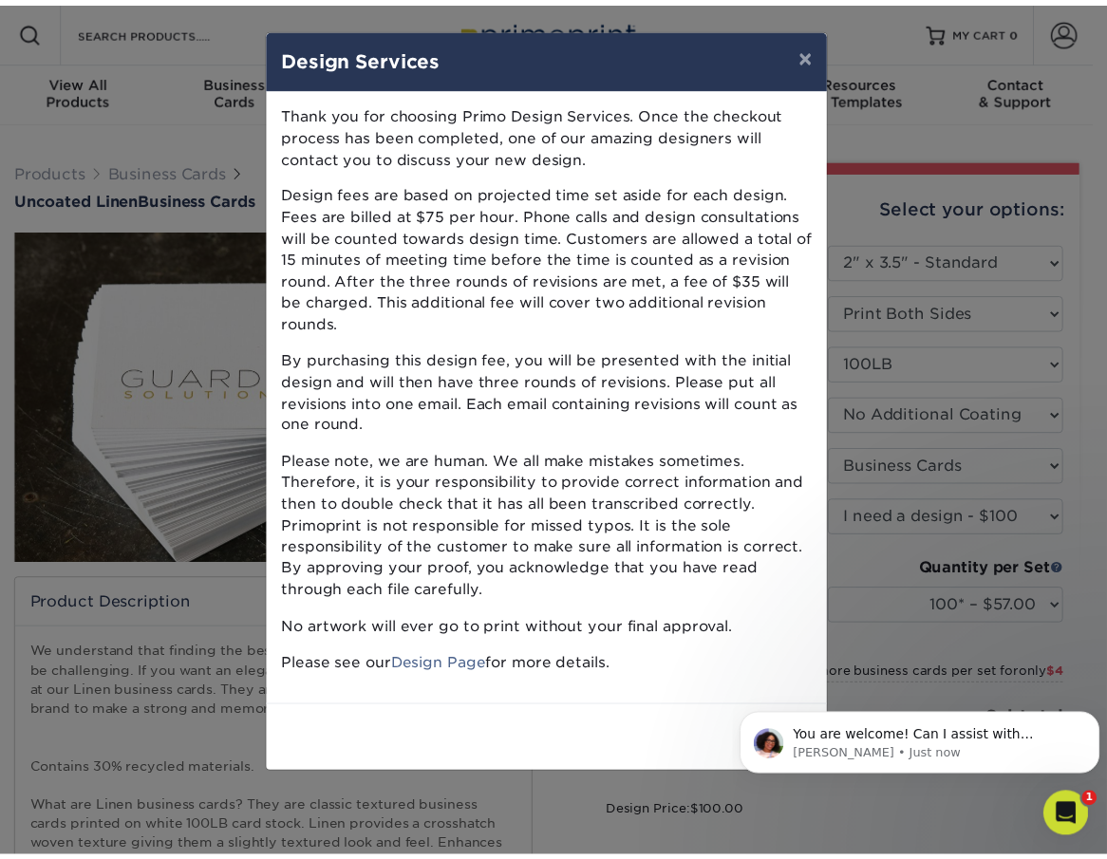
scroll to position [24, 0]
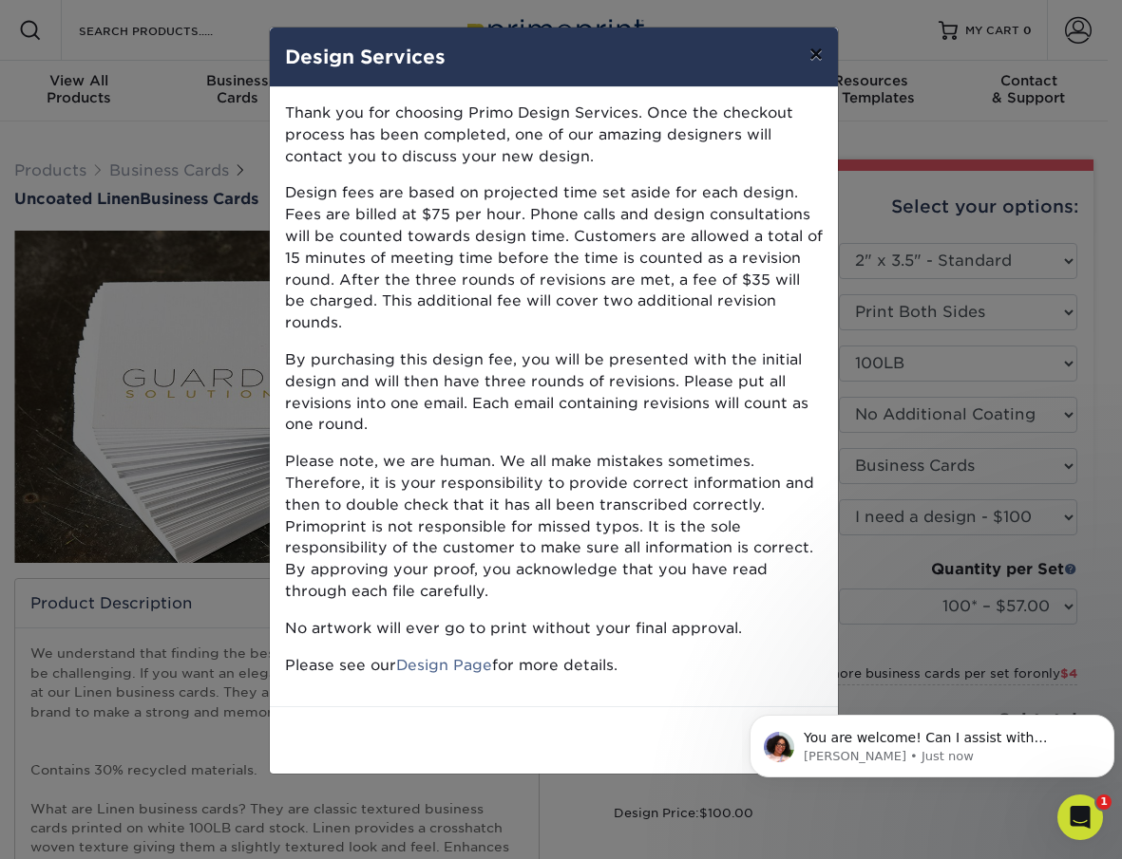
click at [814, 52] on button "×" at bounding box center [816, 54] width 44 height 53
